Goal: Information Seeking & Learning: Learn about a topic

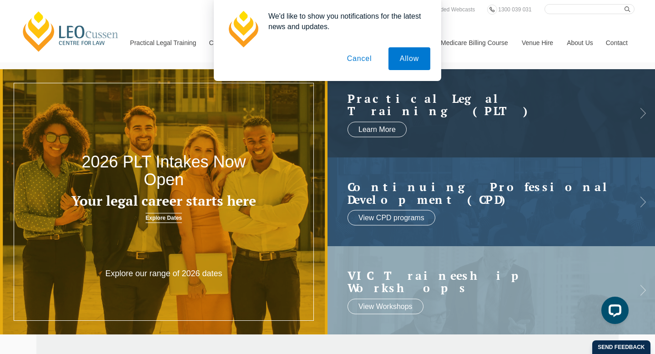
click at [361, 62] on button "Cancel" at bounding box center [360, 58] width 48 height 23
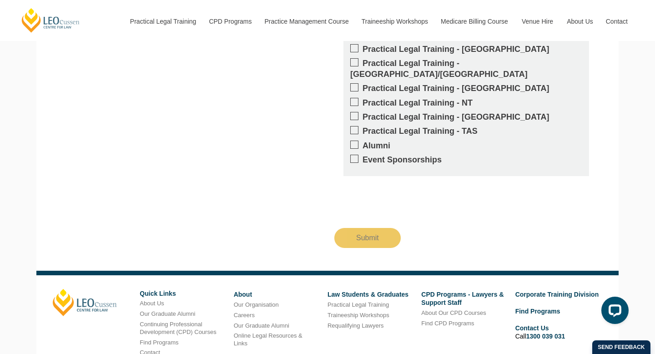
scroll to position [1690, 0]
